Goal: Navigation & Orientation: Find specific page/section

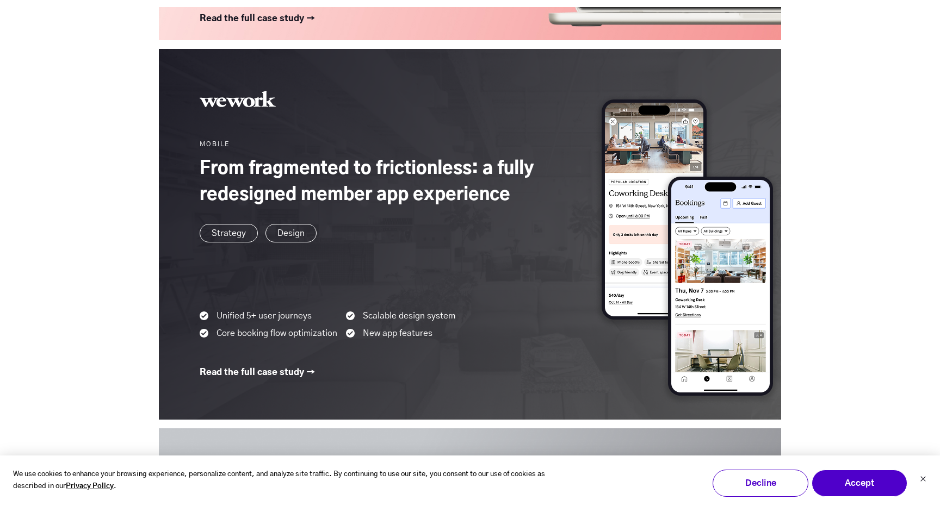
scroll to position [1412, 0]
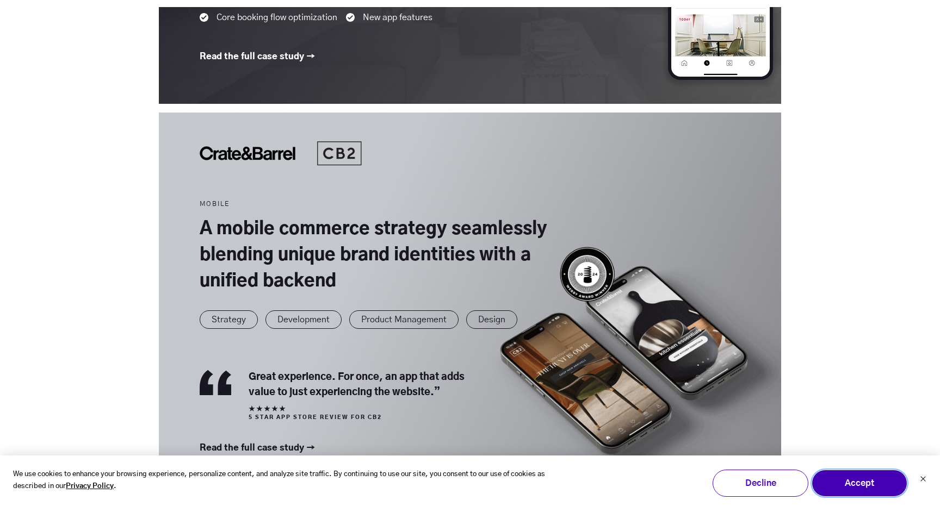
click at [856, 491] on button "Accept" at bounding box center [860, 483] width 96 height 27
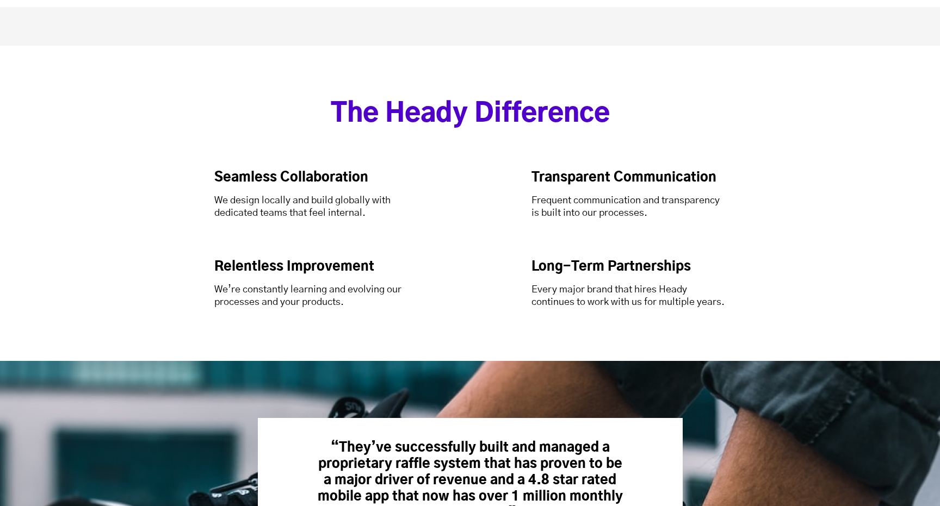
scroll to position [4981, 0]
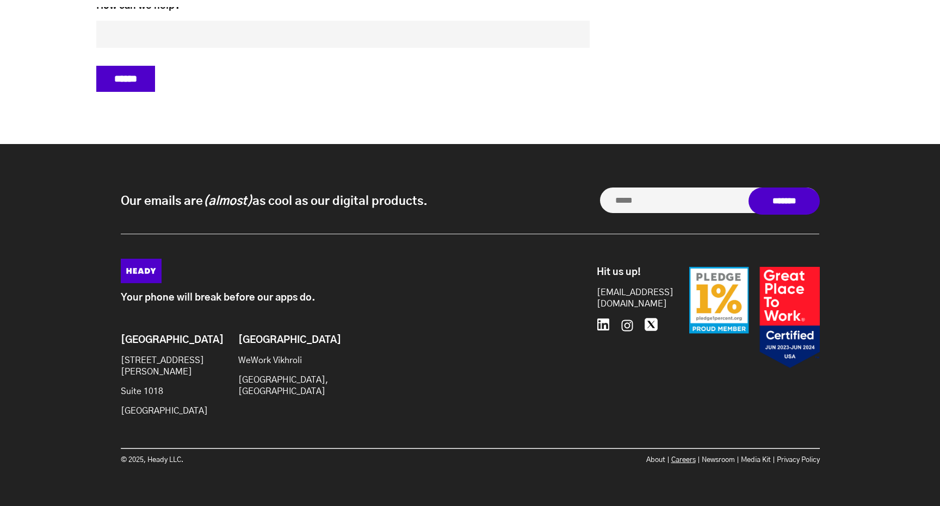
click at [673, 457] on link "Careers" at bounding box center [683, 460] width 24 height 7
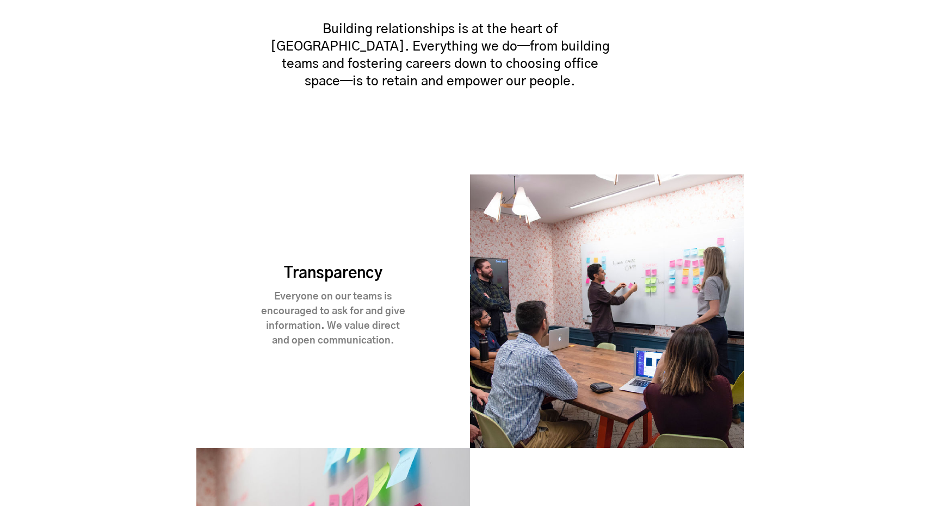
scroll to position [1046, 0]
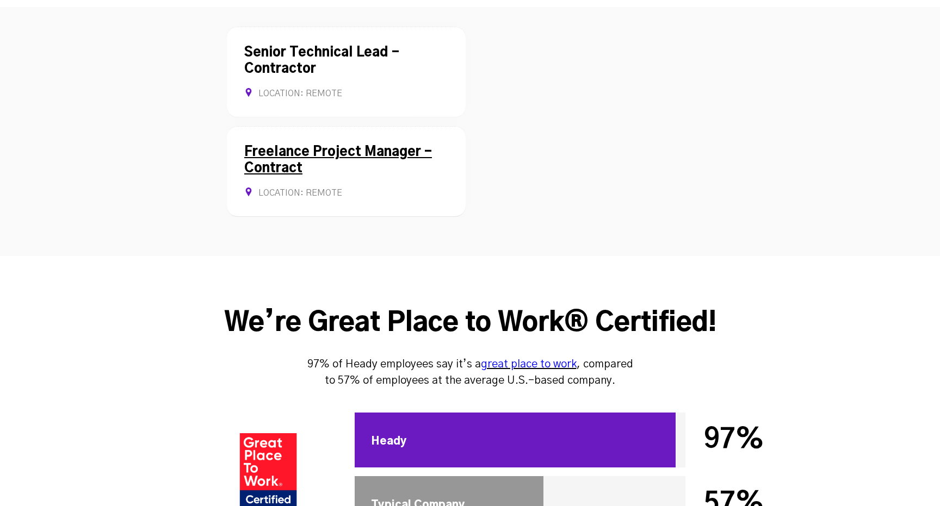
scroll to position [2990, 0]
